Goal: Task Accomplishment & Management: Use online tool/utility

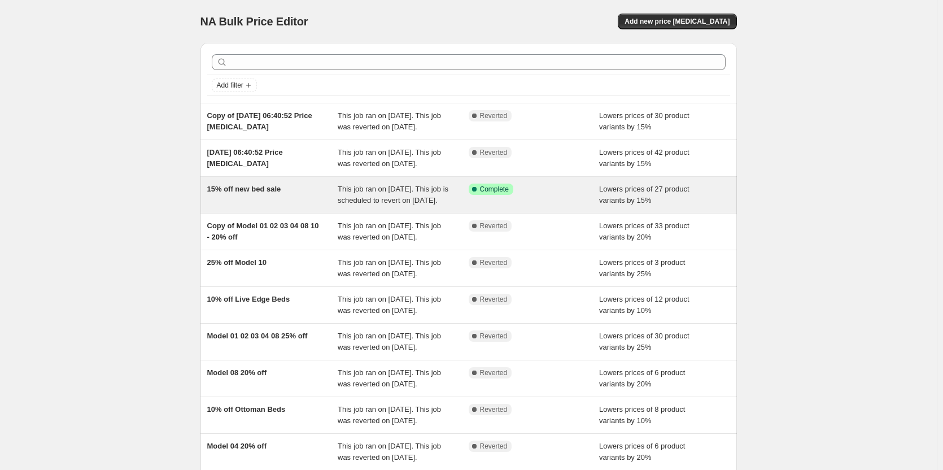
click at [312, 206] on div "15% off new bed sale" at bounding box center [272, 194] width 131 height 23
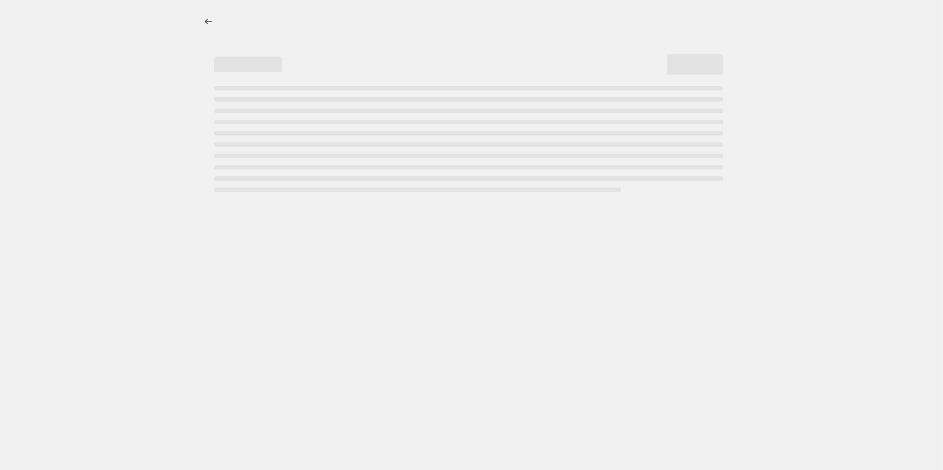
select select "percentage"
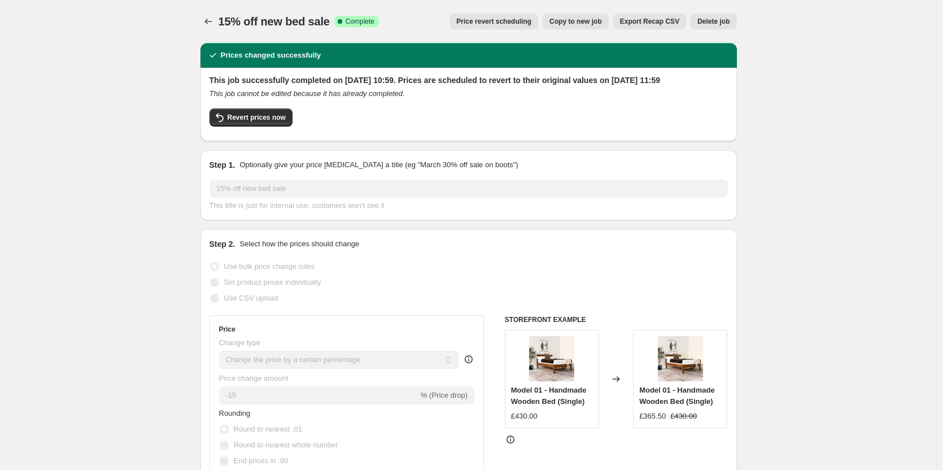
drag, startPoint x: 267, startPoint y: 132, endPoint x: 204, endPoint y: 141, distance: 63.3
click at [204, 141] on div "This job successfully completed on 18 August 2025 at 10:59. Prices are schedule…" at bounding box center [468, 104] width 536 height 73
click at [263, 126] on button "Revert prices now" at bounding box center [250, 117] width 83 height 18
checkbox input "false"
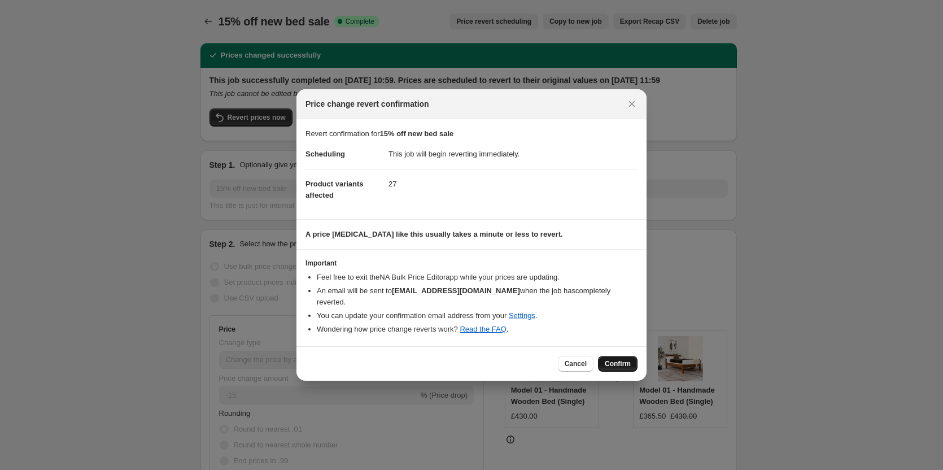
click at [620, 360] on span "Confirm" at bounding box center [617, 363] width 26 height 9
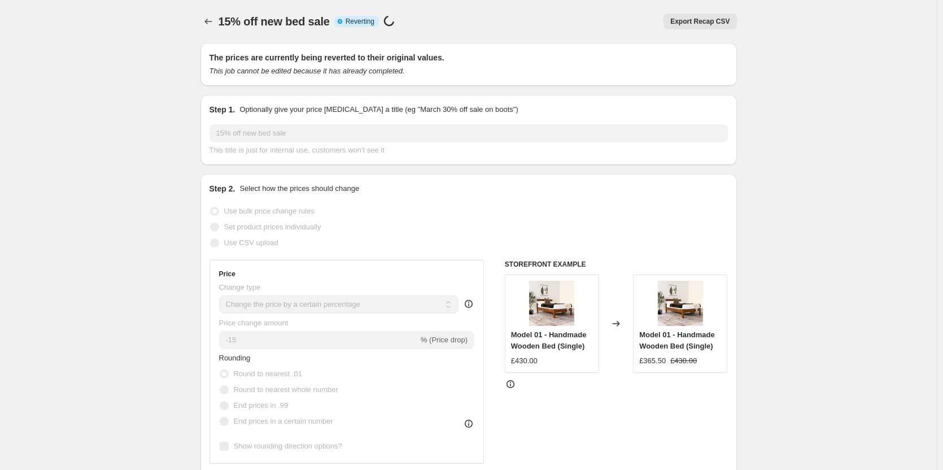
select select "percentage"
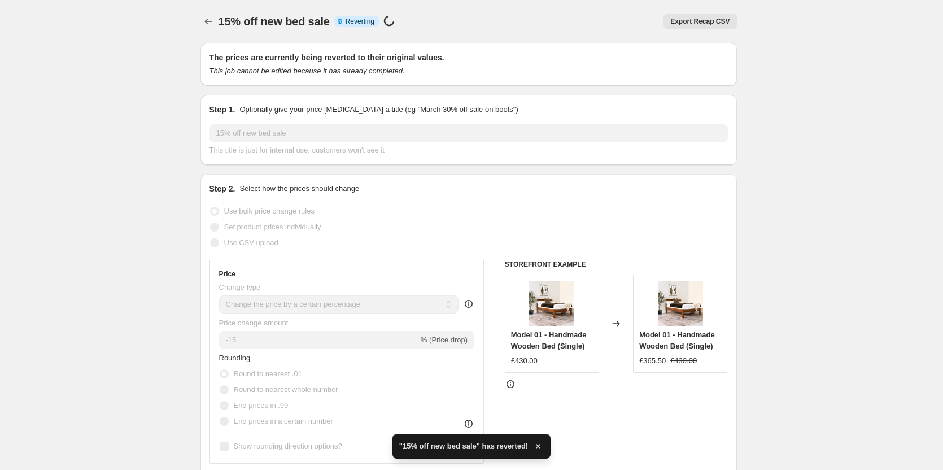
checkbox input "true"
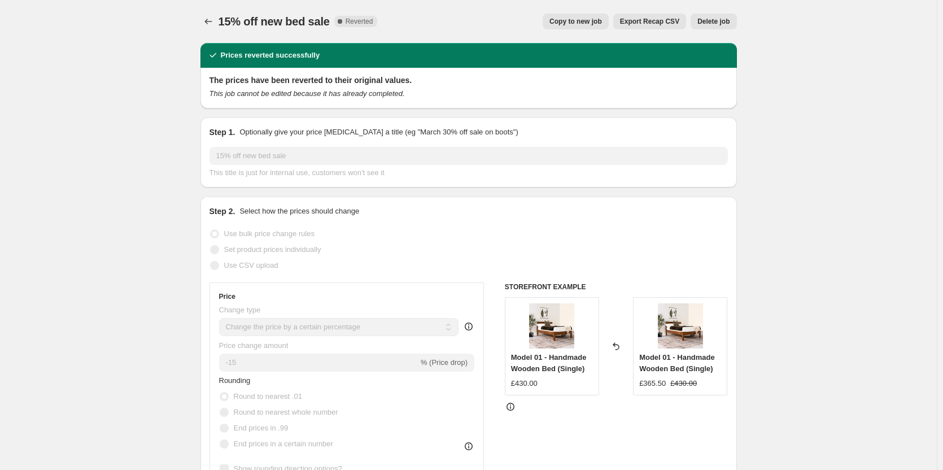
click at [208, 12] on div "15% off new bed sale. This page is ready 15% off new bed sale Complete Reverted…" at bounding box center [468, 21] width 536 height 43
click at [211, 23] on icon "Price change jobs" at bounding box center [208, 21] width 11 height 11
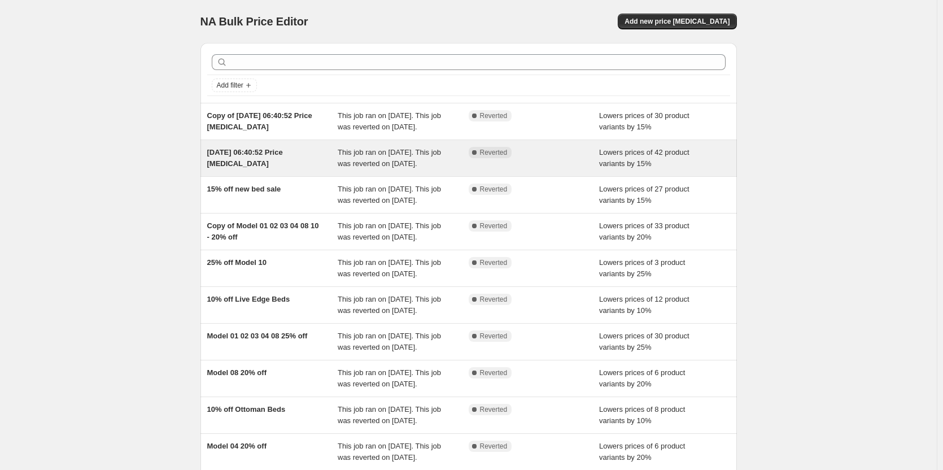
click at [293, 169] on div "21 Aug 2025, 06:40:52 Price change job" at bounding box center [272, 158] width 131 height 23
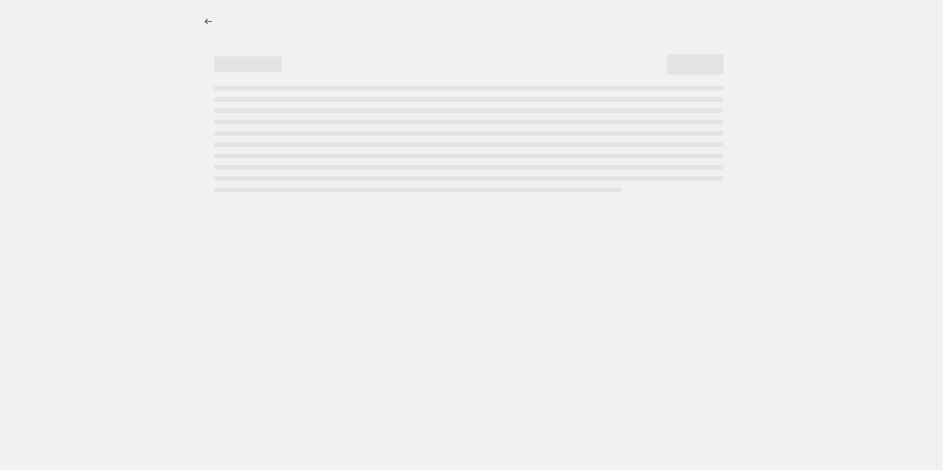
select select "percentage"
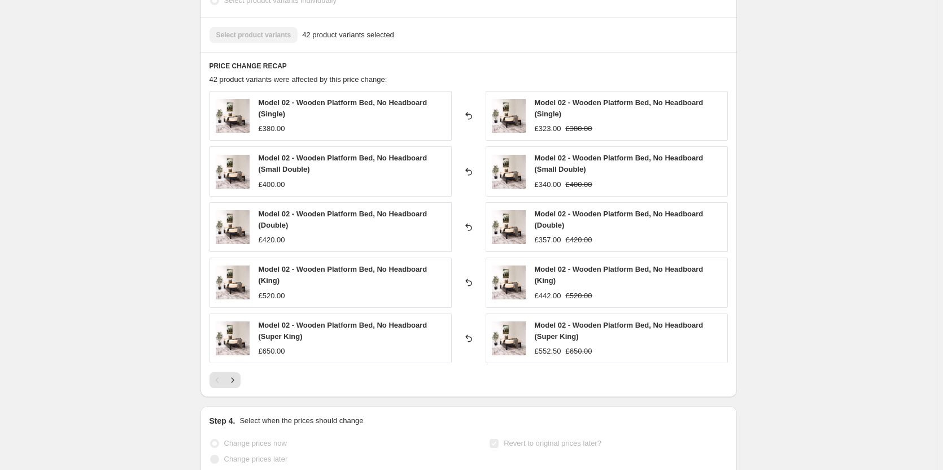
scroll to position [847, 0]
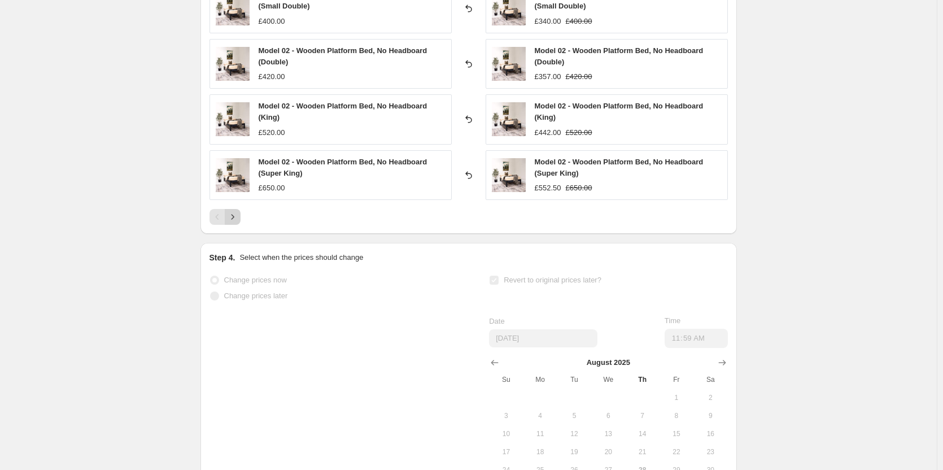
click at [234, 219] on icon "Next" at bounding box center [232, 216] width 11 height 11
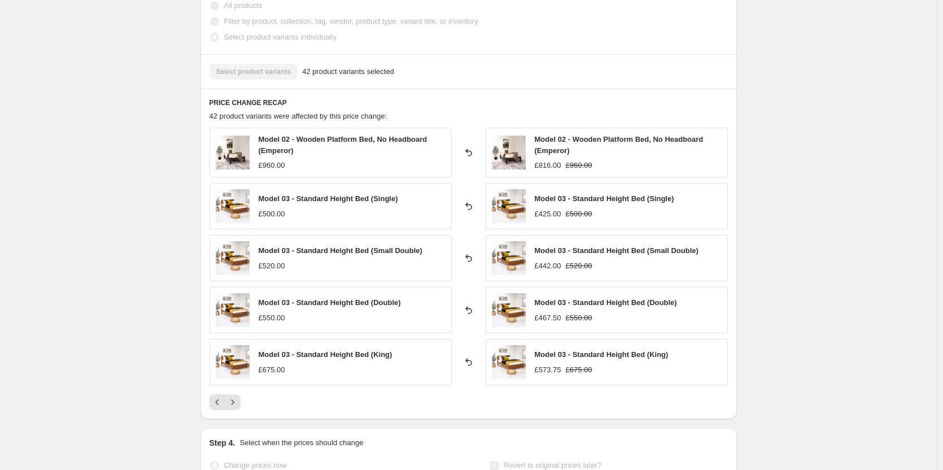
scroll to position [958, 0]
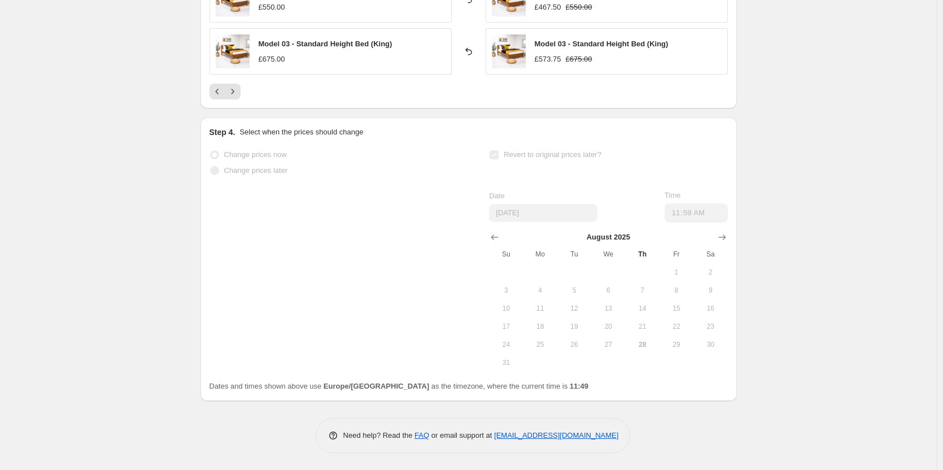
click at [225, 154] on label "Change prices now" at bounding box center [247, 155] width 77 height 16
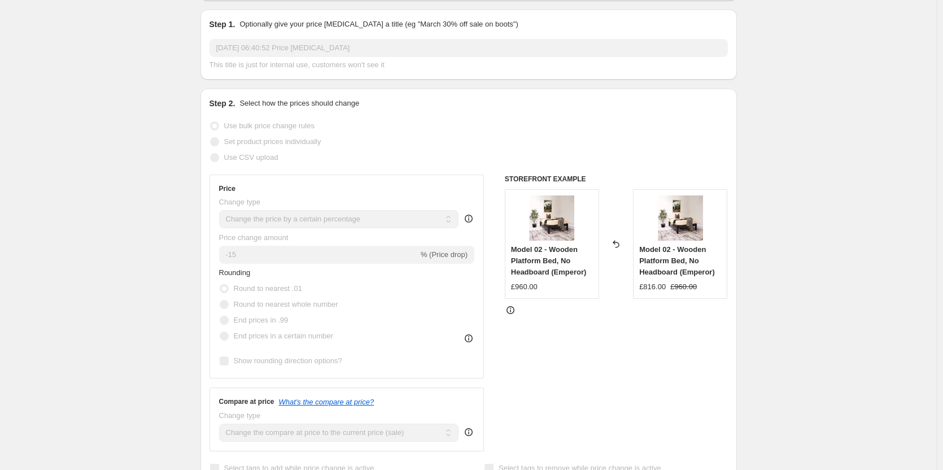
scroll to position [0, 0]
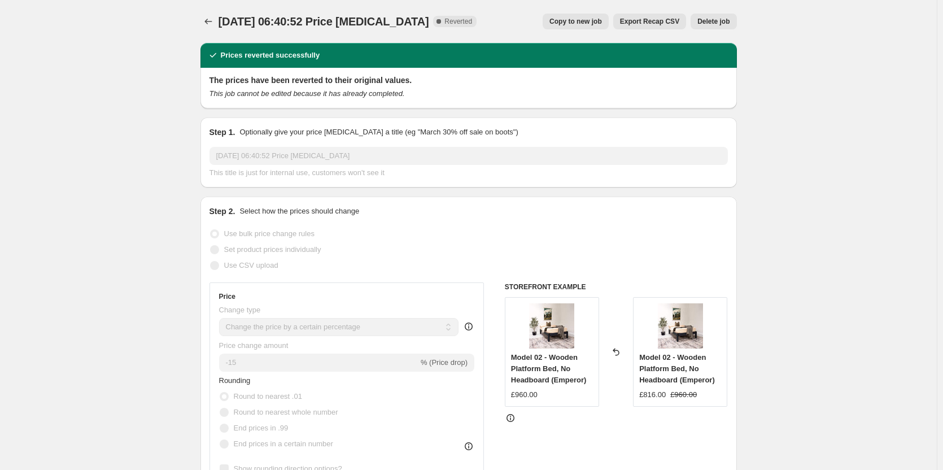
click at [590, 27] on button "Copy to new job" at bounding box center [575, 22] width 66 height 16
select select "percentage"
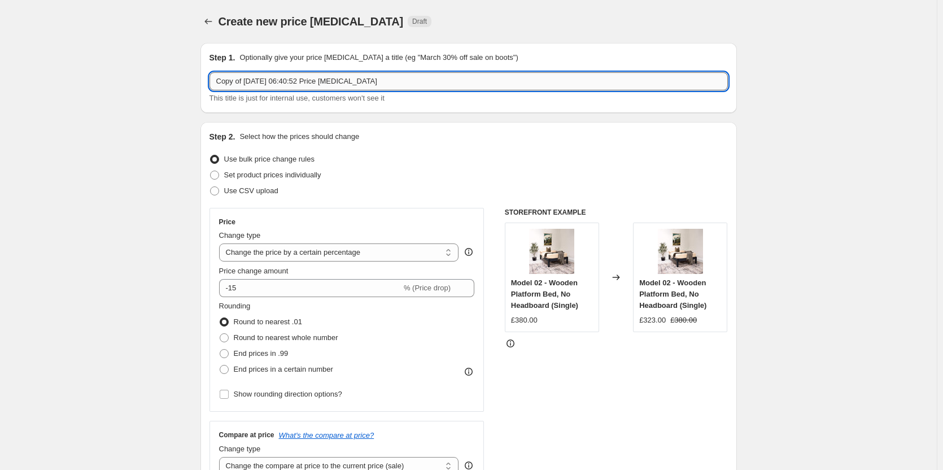
click at [257, 82] on input "Copy of 21 Aug 2025, 06:40:52 Price change job" at bounding box center [468, 81] width 518 height 18
type input "Sale 15%"
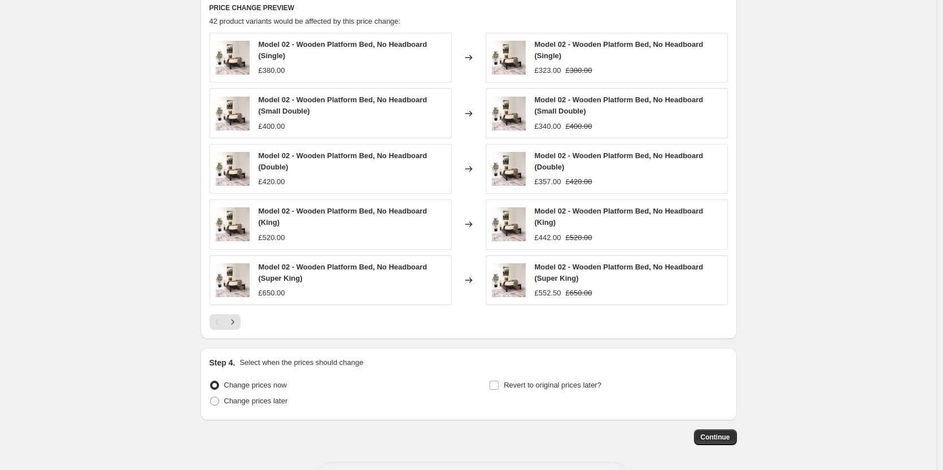
scroll to position [712, 0]
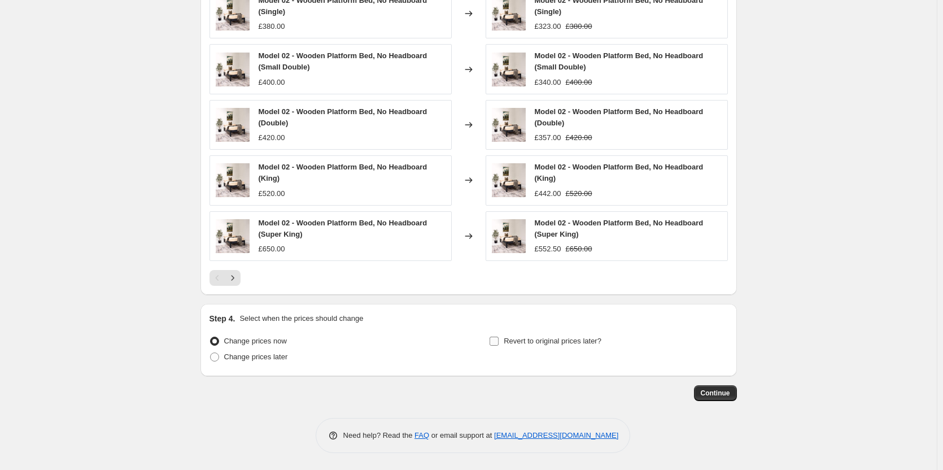
click at [497, 345] on input "Revert to original prices later?" at bounding box center [493, 340] width 9 height 9
checkbox input "true"
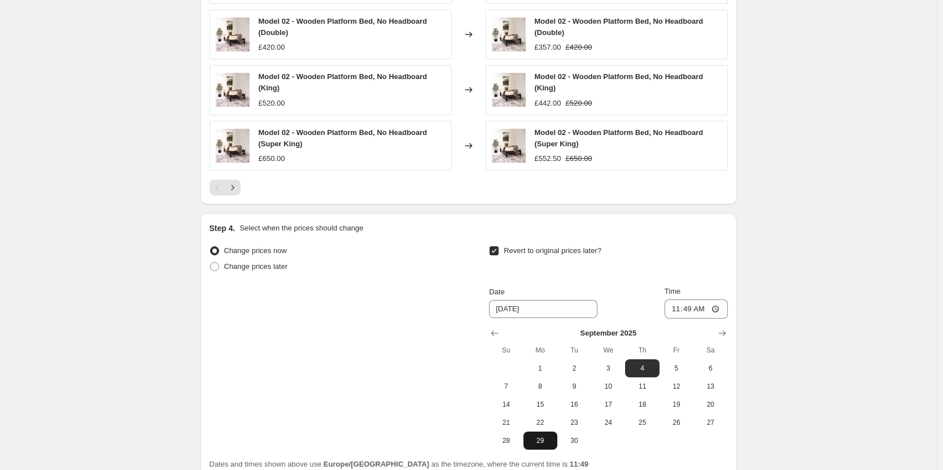
scroll to position [905, 0]
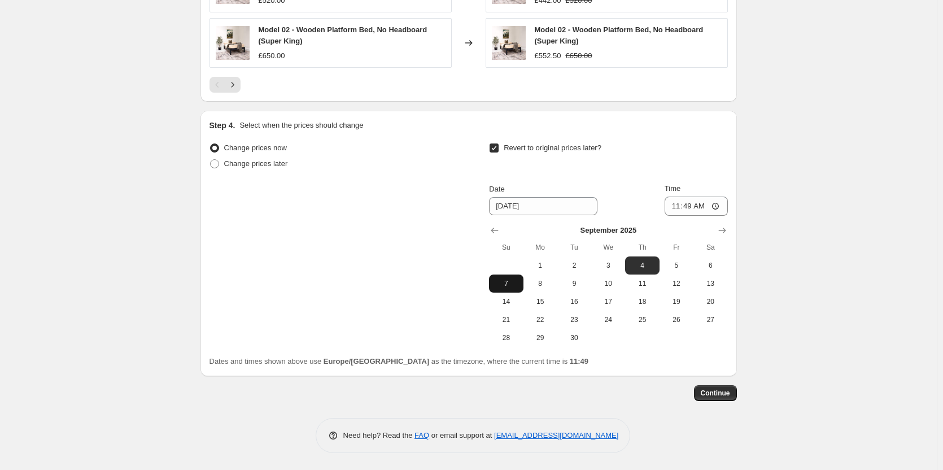
click at [517, 288] on button "7" at bounding box center [506, 283] width 34 height 18
type input "9/7/2025"
click at [706, 196] on input "11:49" at bounding box center [695, 205] width 63 height 19
click at [709, 203] on input "11:49" at bounding box center [695, 205] width 63 height 19
click at [721, 204] on input "11:49" at bounding box center [695, 205] width 63 height 19
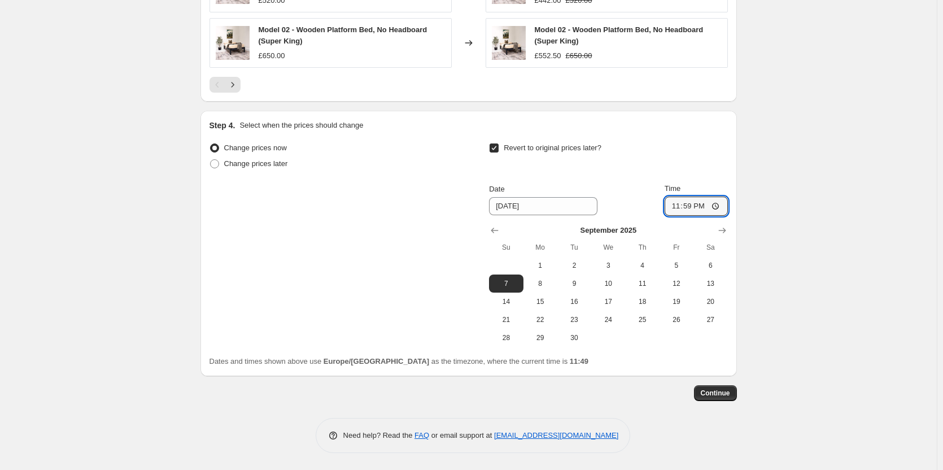
type input "23:59"
click at [715, 395] on span "Continue" at bounding box center [714, 392] width 29 height 9
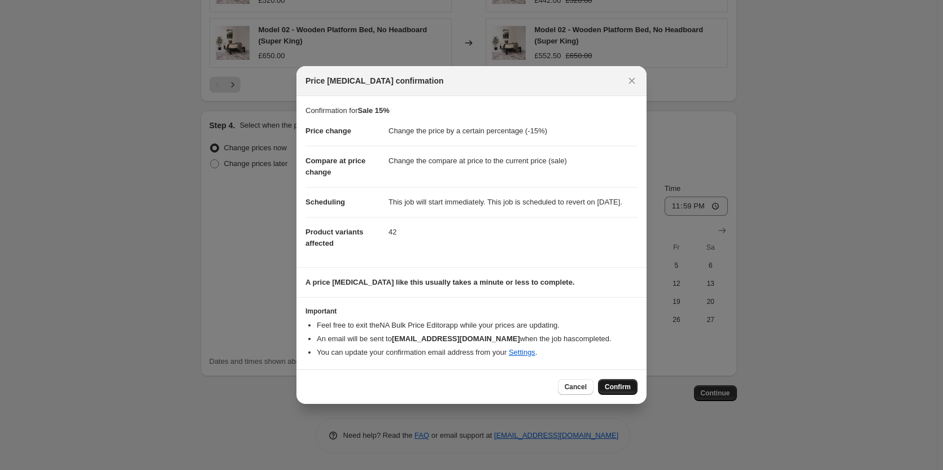
click at [620, 391] on span "Confirm" at bounding box center [617, 386] width 26 height 9
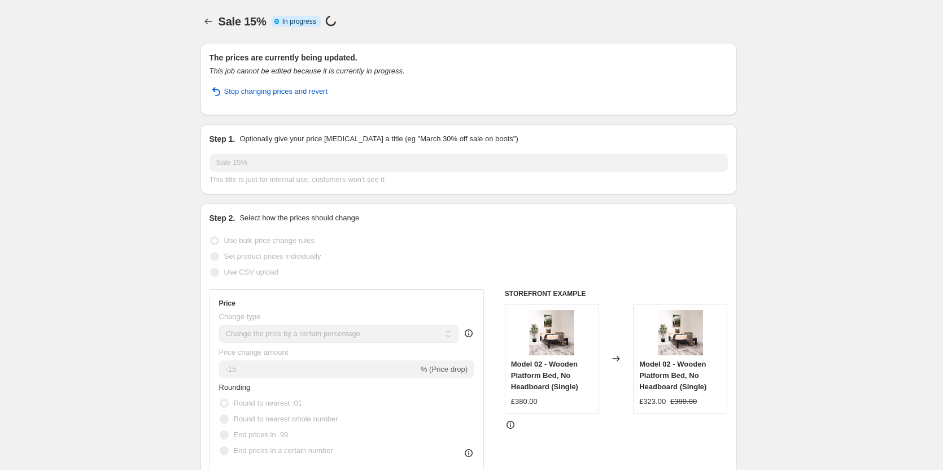
select select "percentage"
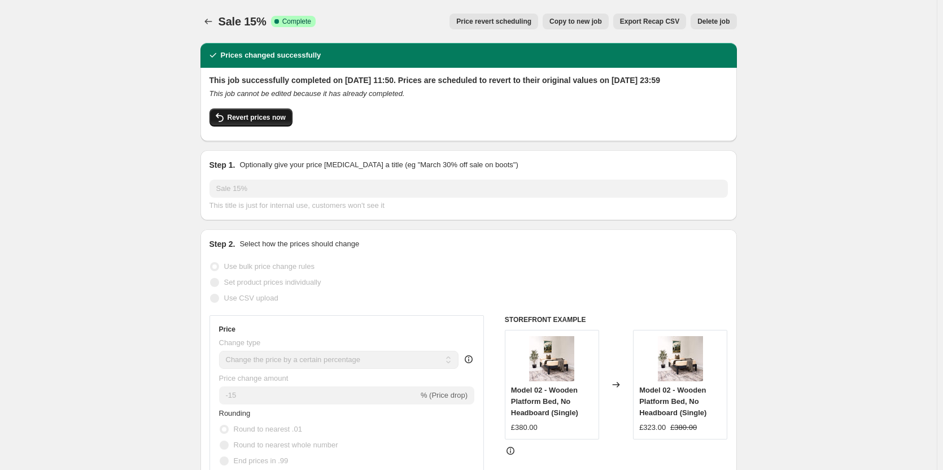
click at [265, 122] on span "Revert prices now" at bounding box center [256, 117] width 58 height 9
checkbox input "false"
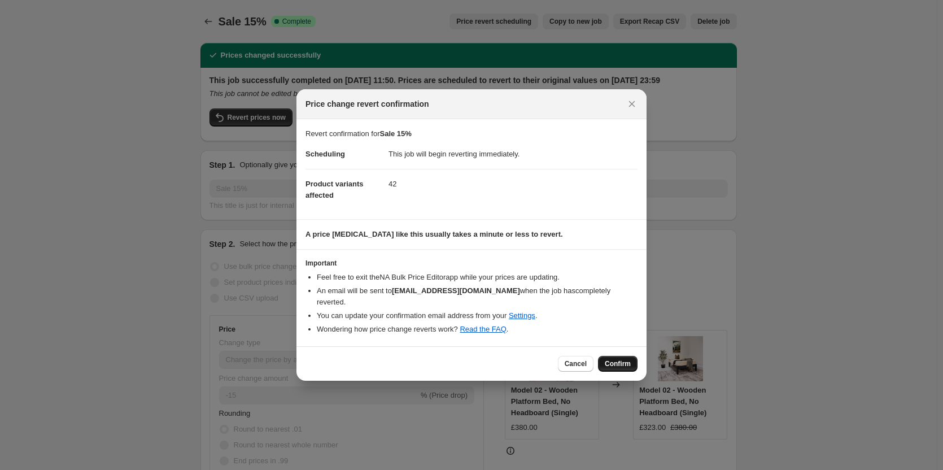
click at [619, 363] on span "Confirm" at bounding box center [617, 363] width 26 height 9
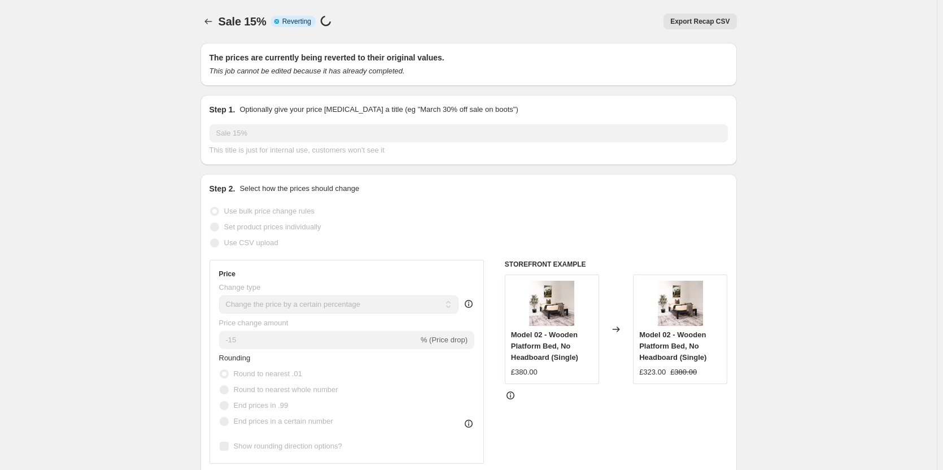
select select "percentage"
checkbox input "true"
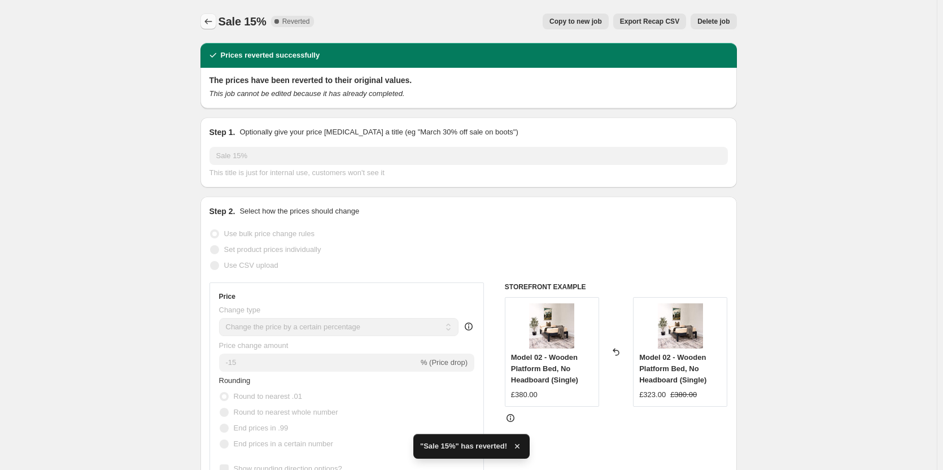
click at [209, 20] on icon "Price change jobs" at bounding box center [207, 22] width 7 height 6
